Goal: Information Seeking & Learning: Learn about a topic

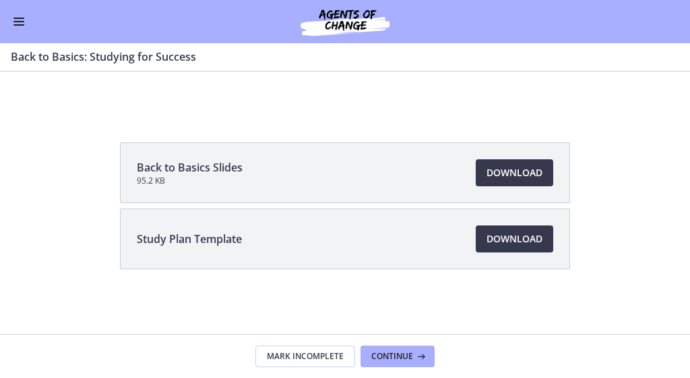
scroll to position [167, 0]
click at [21, 18] on span "Enable menu" at bounding box center [18, 18] width 11 height 1
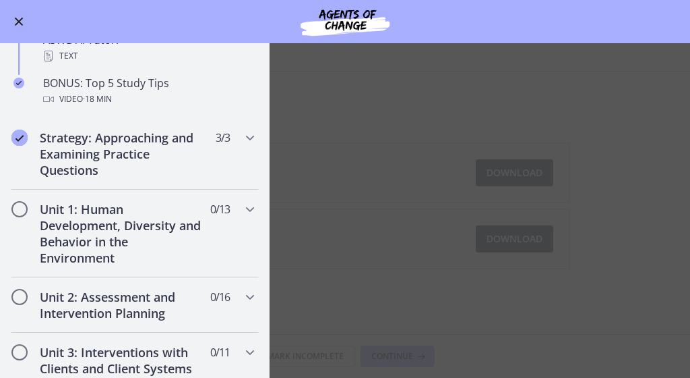
scroll to position [671, 0]
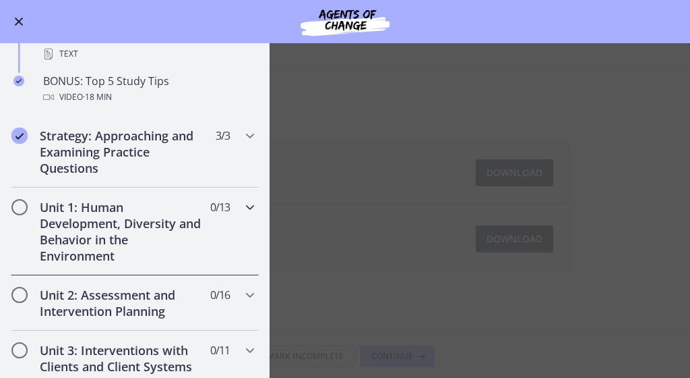
click at [129, 227] on h2 "Unit 1: Human Development, Diversity and Behavior in the Environment" at bounding box center [122, 231] width 164 height 65
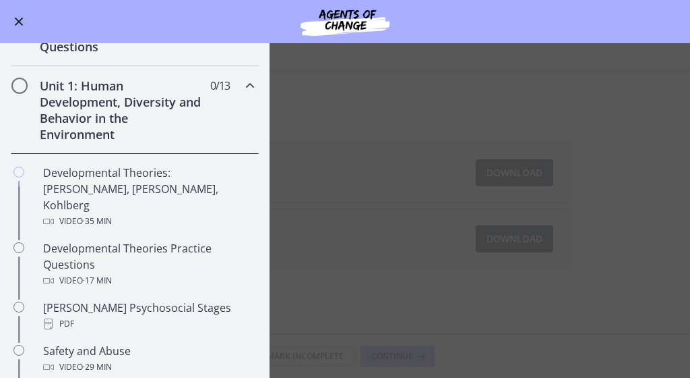
scroll to position [204, 0]
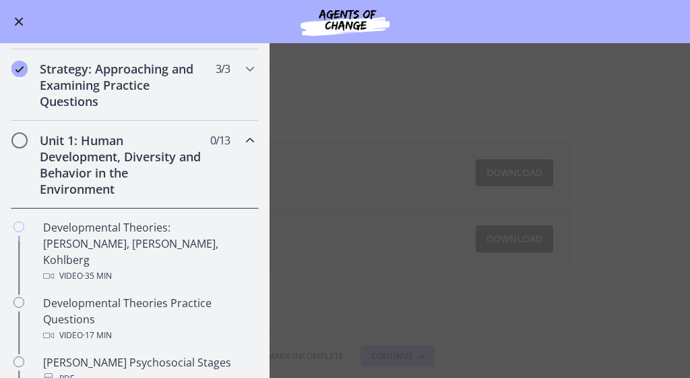
click at [117, 152] on h2 "Unit 1: Human Development, Diversity and Behavior in the Environment" at bounding box center [122, 164] width 164 height 65
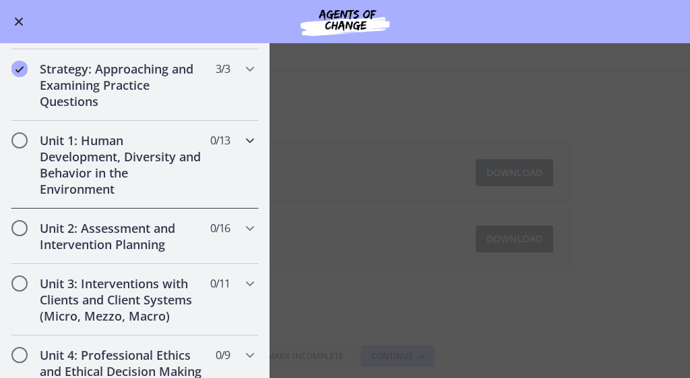
click at [117, 152] on h2 "Unit 1: Human Development, Diversity and Behavior in the Environment" at bounding box center [122, 164] width 164 height 65
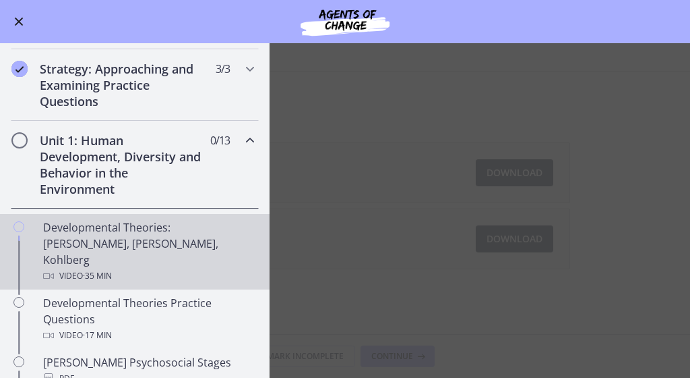
click at [107, 227] on div "Developmental Theories: [PERSON_NAME], [PERSON_NAME], Kohlberg Video · 35 min" at bounding box center [148, 251] width 210 height 65
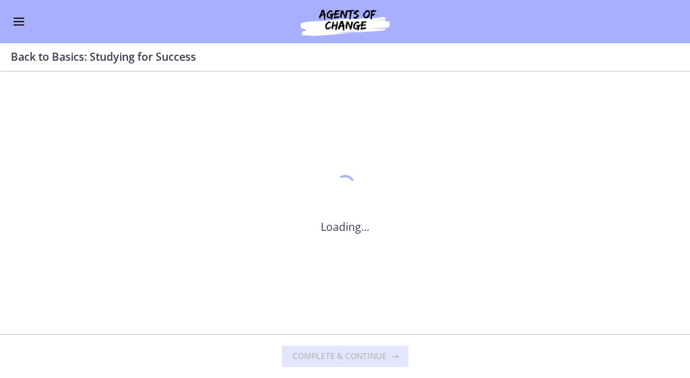
scroll to position [0, 0]
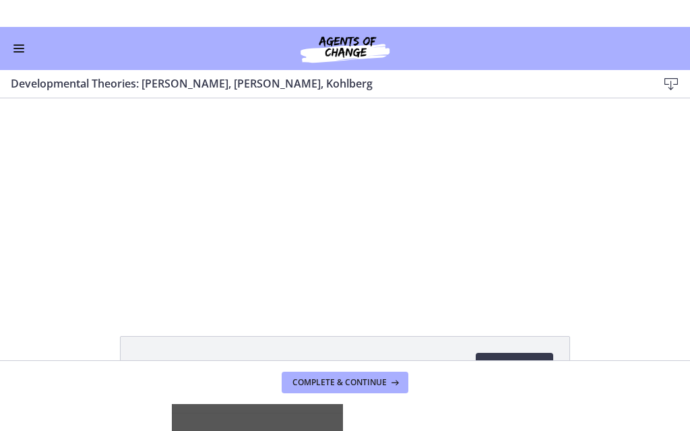
scroll to position [78, 0]
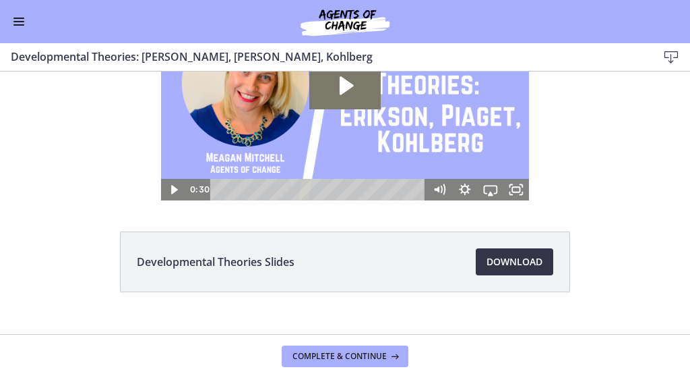
click at [514, 260] on span "Download Opens in a new window" at bounding box center [515, 261] width 56 height 16
click at [518, 191] on icon "Fullscreen" at bounding box center [517, 190] width 26 height 22
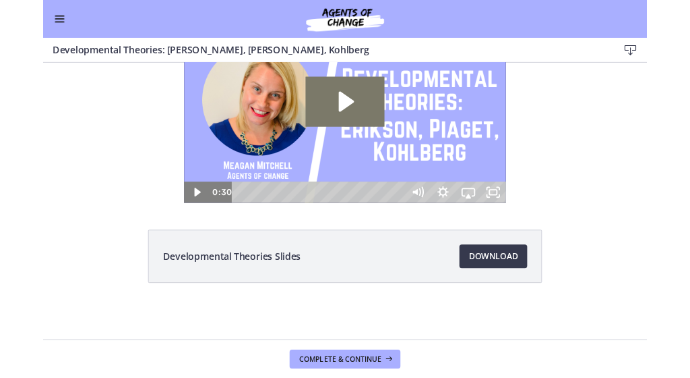
scroll to position [0, 0]
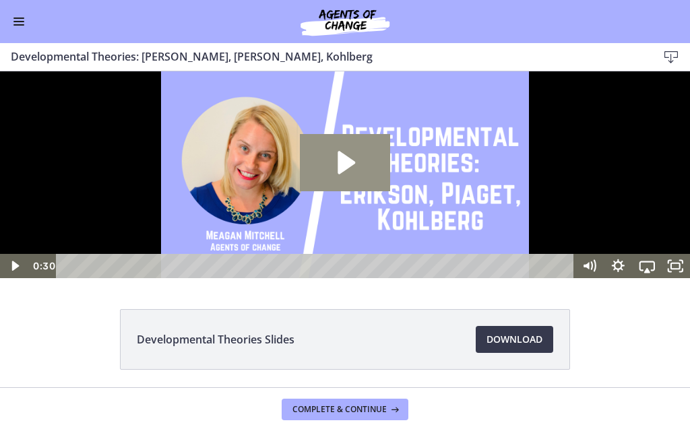
click at [356, 191] on icon "Play Video: crt89dfaoh5c72tgt07g.mp4" at bounding box center [345, 162] width 90 height 57
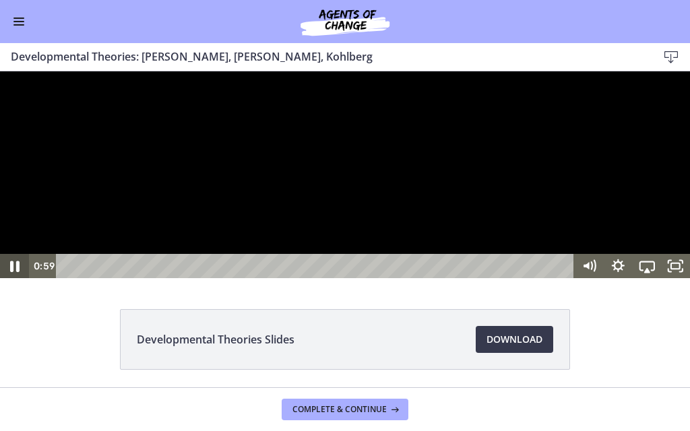
click at [16, 280] on icon "Pause" at bounding box center [14, 265] width 34 height 29
click at [16, 272] on icon "Play Video" at bounding box center [15, 267] width 7 height 10
click at [14, 278] on icon "Pause" at bounding box center [14, 266] width 29 height 24
click at [14, 272] on icon "Play Video" at bounding box center [15, 267] width 7 height 10
click at [21, 280] on icon "Pause" at bounding box center [14, 265] width 34 height 29
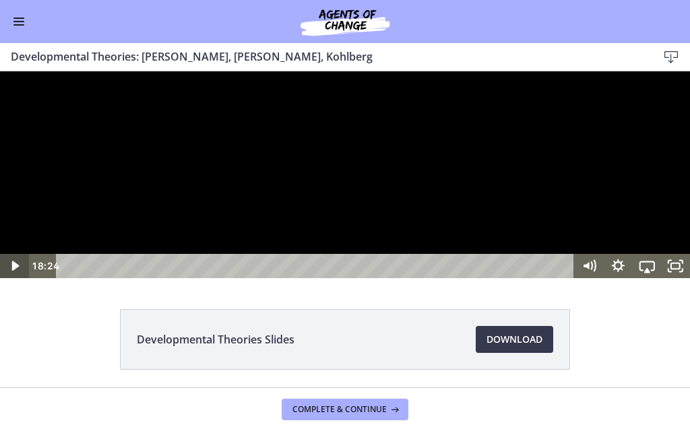
click at [15, 272] on icon "Play Video" at bounding box center [15, 267] width 7 height 10
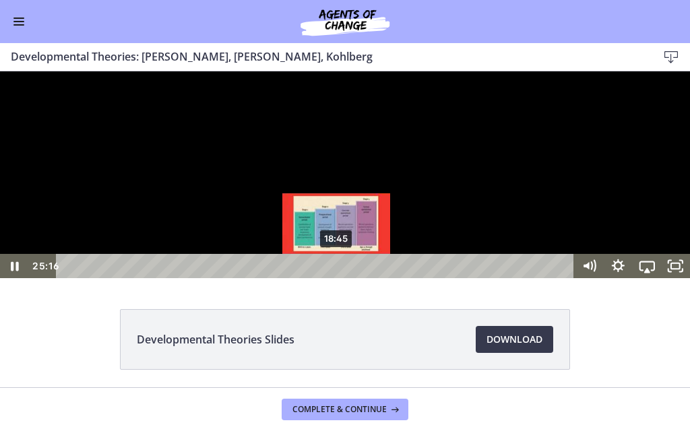
click at [337, 278] on div "18:45" at bounding box center [317, 266] width 501 height 24
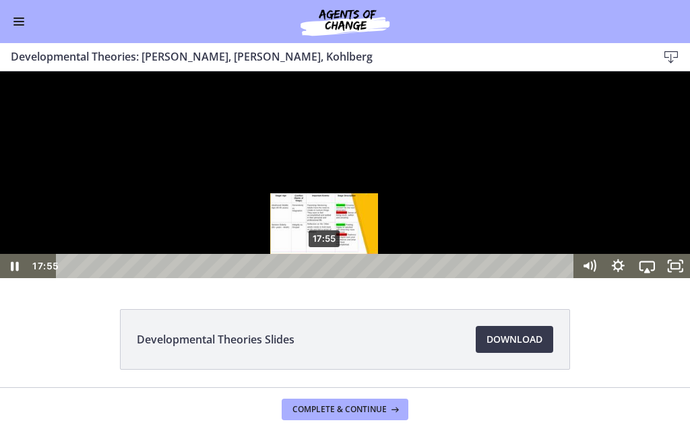
click at [325, 278] on div "17:55" at bounding box center [317, 266] width 501 height 24
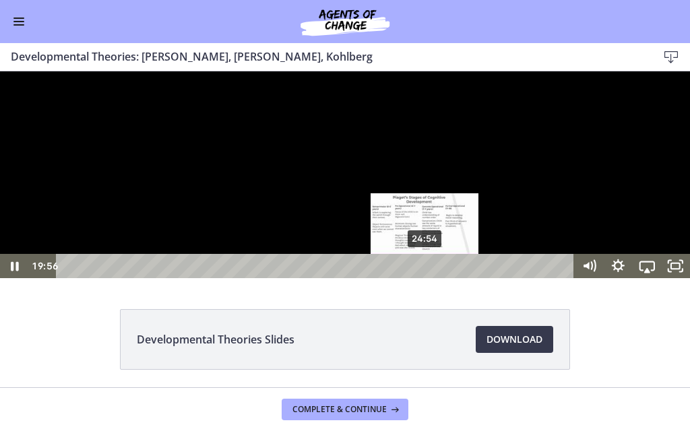
click at [425, 278] on div "24:54" at bounding box center [317, 266] width 501 height 24
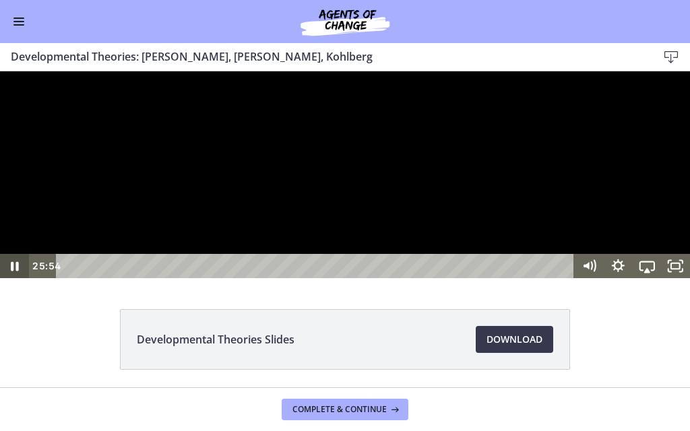
click at [17, 272] on icon "Pause" at bounding box center [15, 266] width 8 height 9
click at [17, 272] on icon "Play Video" at bounding box center [15, 266] width 9 height 12
click at [11, 272] on icon "Pause" at bounding box center [15, 266] width 8 height 9
click at [11, 278] on icon "Play Video" at bounding box center [15, 266] width 29 height 24
click at [168, 158] on div at bounding box center [345, 174] width 690 height 207
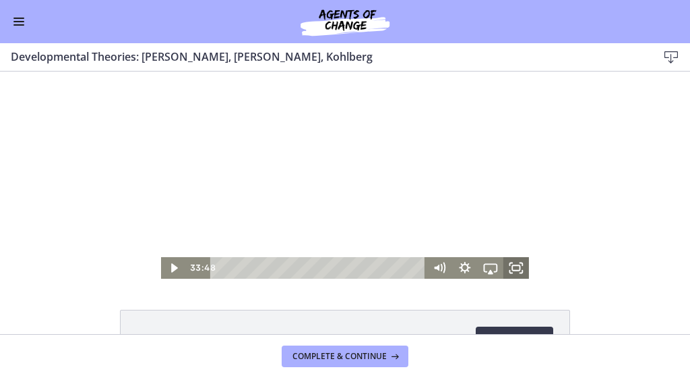
click at [512, 267] on rect "Fullscreen" at bounding box center [515, 267] width 7 height 5
click at [518, 267] on icon "Fullscreen" at bounding box center [517, 268] width 26 height 22
click at [516, 268] on icon "Fullscreen" at bounding box center [517, 268] width 26 height 22
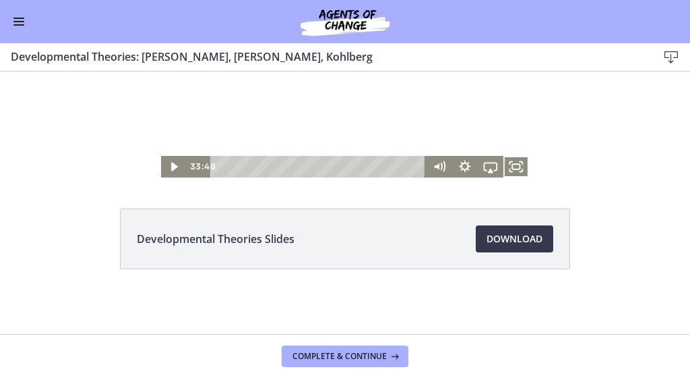
scroll to position [101, 0]
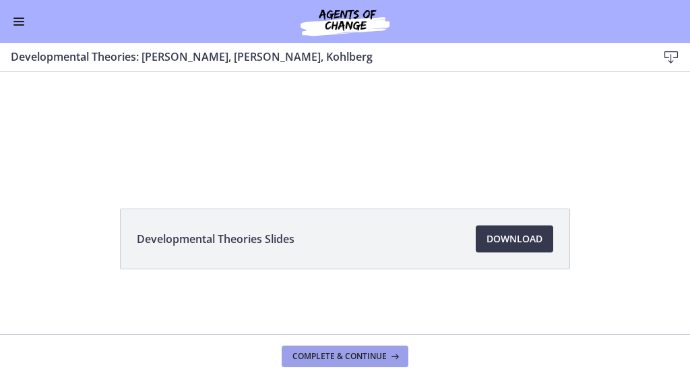
click at [336, 359] on span "Complete & continue" at bounding box center [340, 356] width 94 height 11
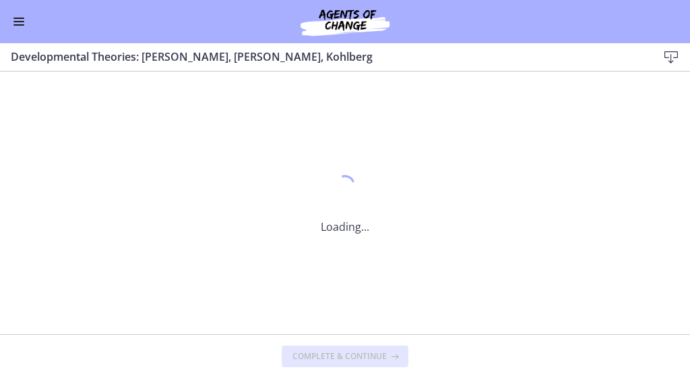
scroll to position [0, 0]
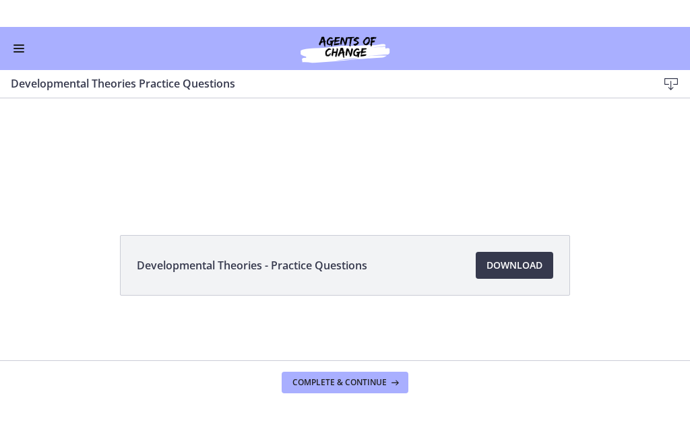
scroll to position [101, 0]
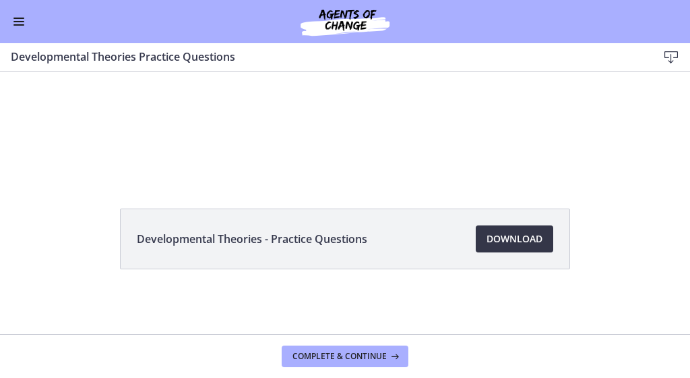
click at [505, 243] on span "Download Opens in a new window" at bounding box center [515, 239] width 56 height 16
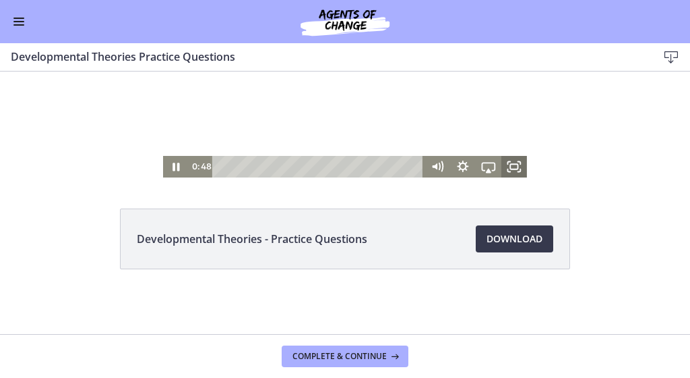
click at [508, 171] on icon "Fullscreen" at bounding box center [515, 167] width 26 height 22
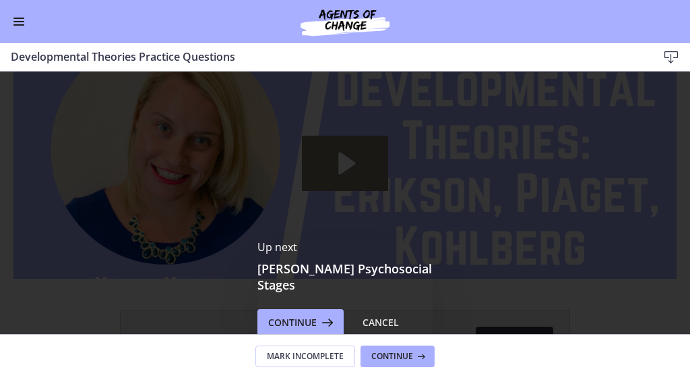
scroll to position [0, 0]
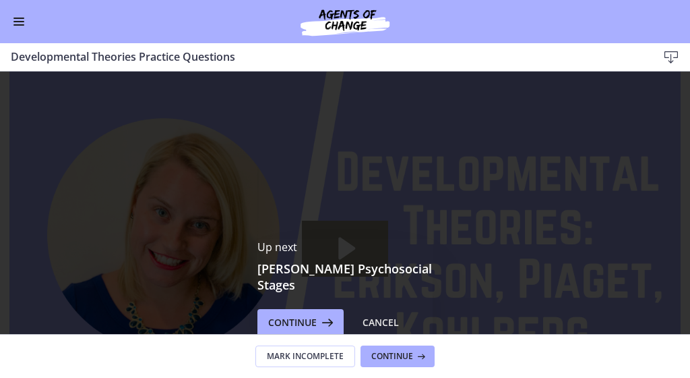
click at [351, 252] on icon "Play Video: cbe1jt1t4o1cl02siaug.mp4" at bounding box center [346, 248] width 17 height 22
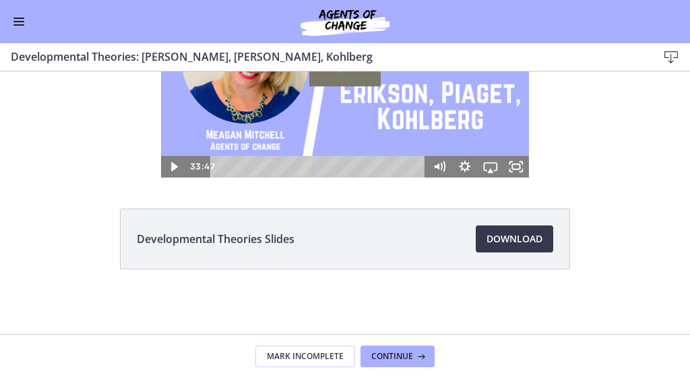
scroll to position [101, 0]
click at [397, 359] on span "Continue" at bounding box center [392, 356] width 42 height 11
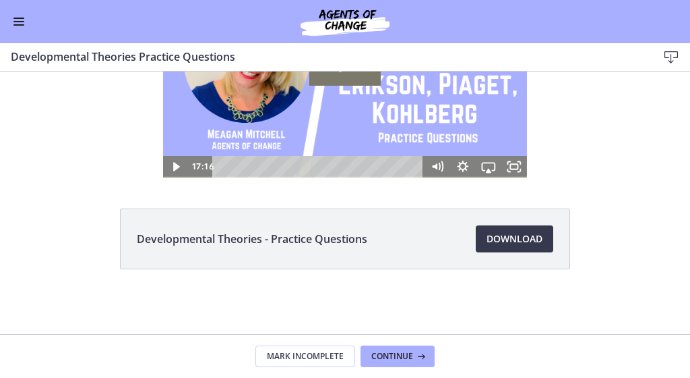
scroll to position [101, 0]
click at [388, 359] on span "Continue" at bounding box center [392, 356] width 42 height 11
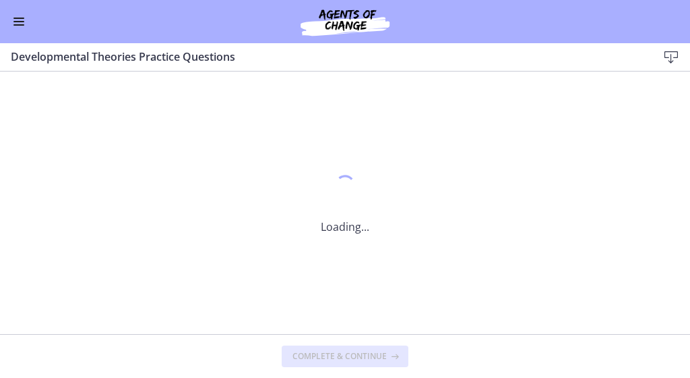
scroll to position [0, 0]
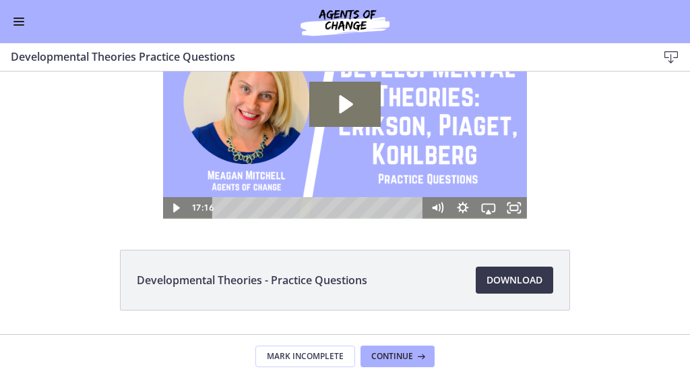
scroll to position [86, 0]
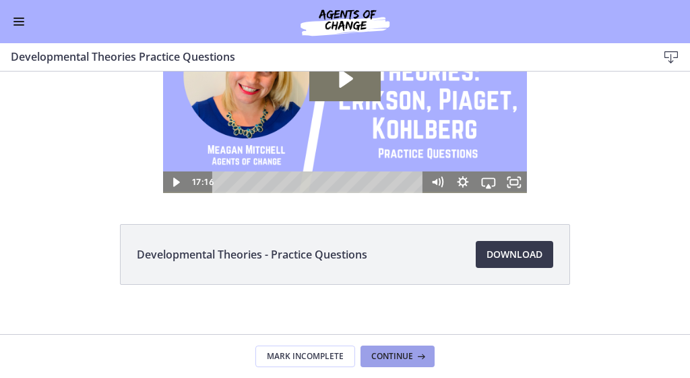
click at [388, 357] on span "Continue" at bounding box center [392, 356] width 42 height 11
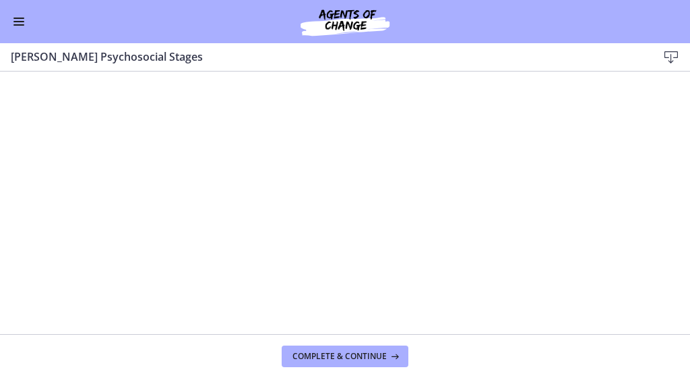
click at [674, 55] on icon at bounding box center [671, 57] width 16 height 16
